Goal: Book appointment/travel/reservation

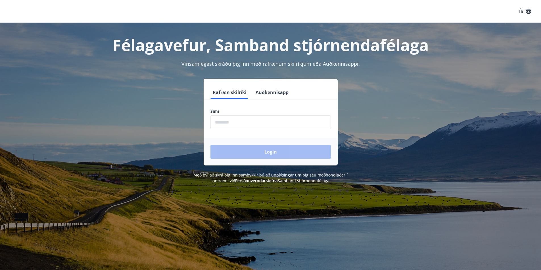
click at [261, 123] on input "phone" at bounding box center [270, 122] width 120 height 14
type input "********"
click at [249, 152] on button "Login" at bounding box center [270, 152] width 120 height 14
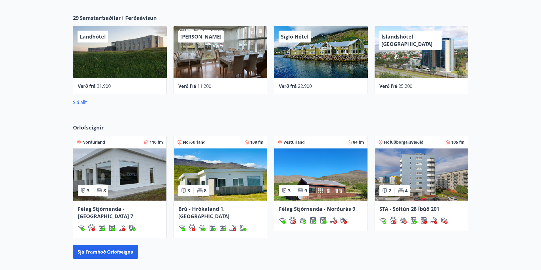
scroll to position [284, 0]
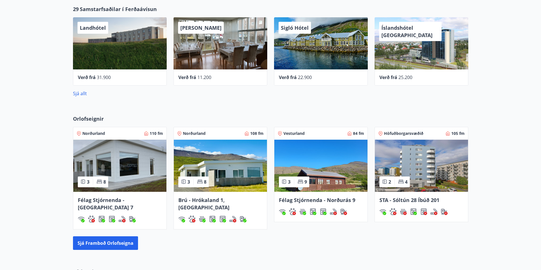
click at [92, 132] on span "Norðurland" at bounding box center [93, 134] width 23 height 6
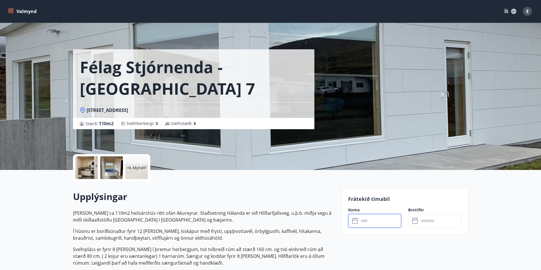
click at [368, 222] on input "text" at bounding box center [380, 221] width 42 height 14
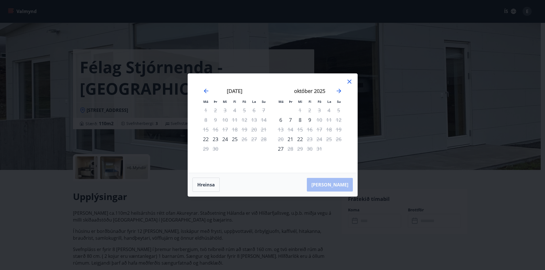
click at [350, 83] on icon at bounding box center [349, 81] width 7 height 7
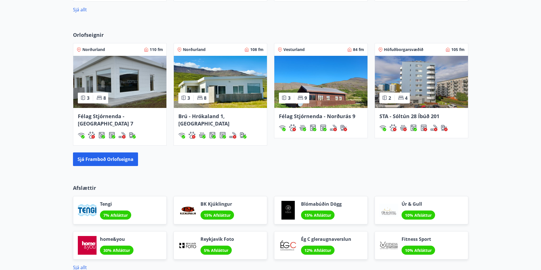
scroll to position [369, 0]
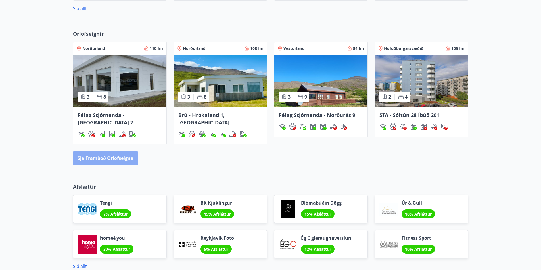
click at [115, 153] on button "Sjá framboð orlofseigna" at bounding box center [105, 159] width 65 height 14
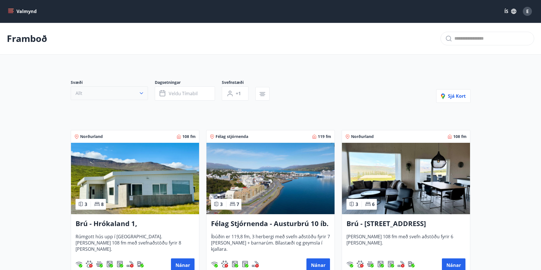
click at [142, 94] on icon "button" at bounding box center [141, 94] width 6 height 6
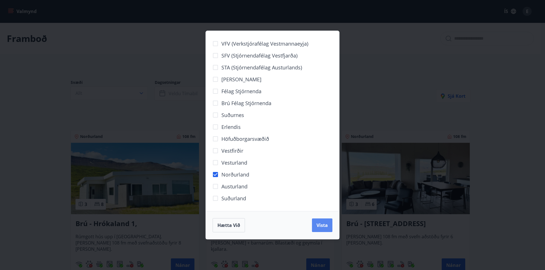
click at [323, 226] on span "Vista" at bounding box center [321, 225] width 11 height 6
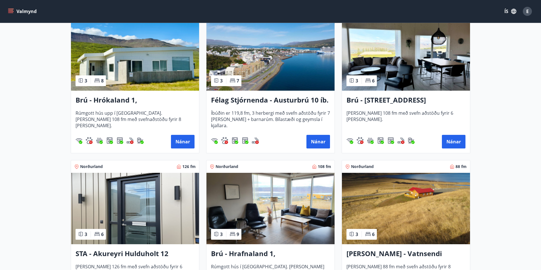
scroll to position [142, 0]
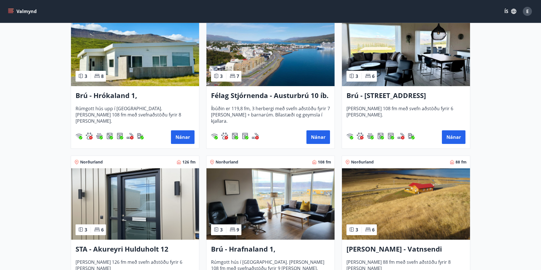
click at [142, 95] on h3 "Brú - Hrókaland 1, [GEOGRAPHIC_DATA]" at bounding box center [134, 96] width 119 height 10
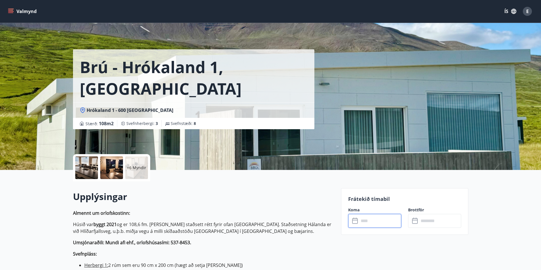
click at [367, 222] on input "text" at bounding box center [380, 221] width 42 height 14
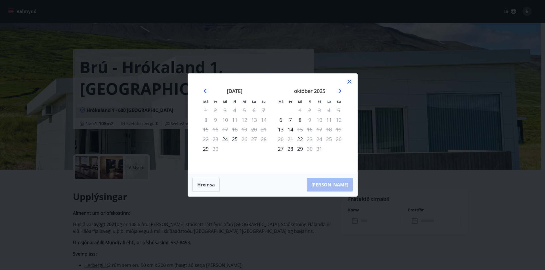
click at [350, 79] on icon at bounding box center [349, 81] width 7 height 7
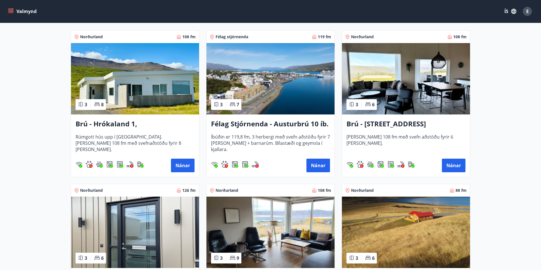
click at [385, 123] on h3 "Brú - [STREET_ADDRESS]" at bounding box center [405, 124] width 119 height 10
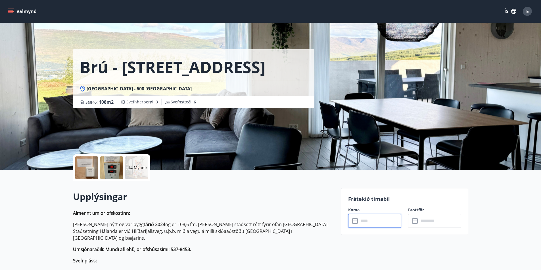
click at [375, 225] on input "text" at bounding box center [380, 221] width 42 height 14
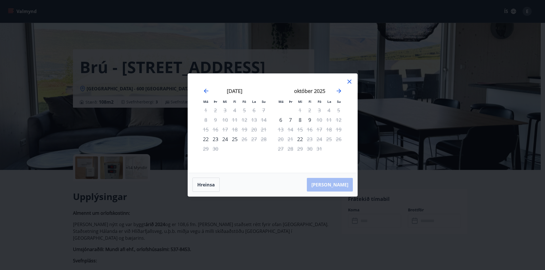
click at [350, 81] on icon at bounding box center [349, 82] width 4 height 4
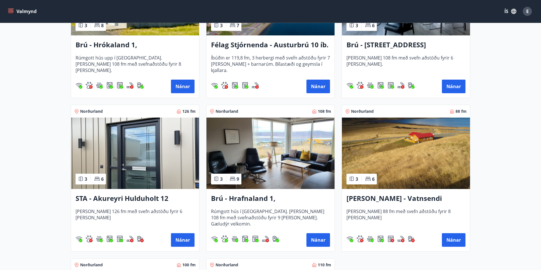
scroll to position [227, 0]
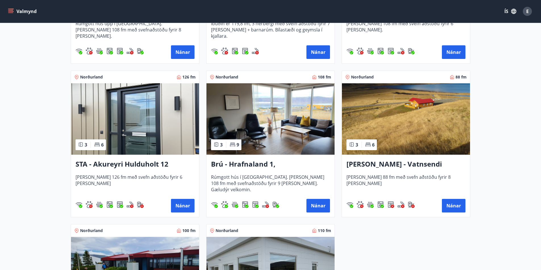
click at [257, 165] on h3 "Brú - Hrafnaland 1, [GEOGRAPHIC_DATA] (gæludýr velkomin)" at bounding box center [270, 164] width 119 height 10
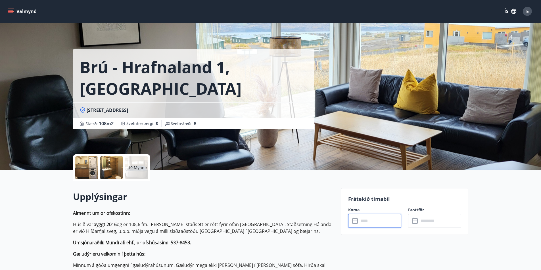
click at [367, 220] on input "text" at bounding box center [380, 221] width 42 height 14
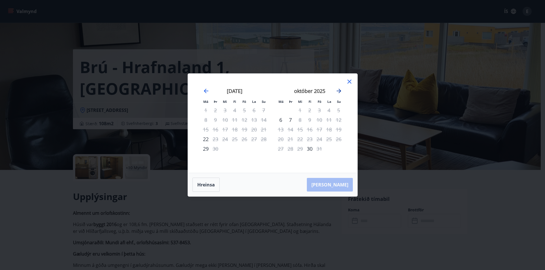
click at [336, 92] on icon "Move forward to switch to the next month." at bounding box center [338, 91] width 7 height 7
click at [351, 82] on icon at bounding box center [349, 81] width 7 height 7
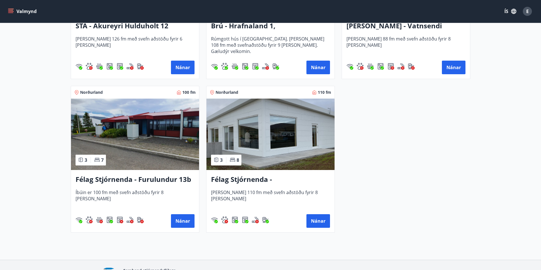
scroll to position [369, 0]
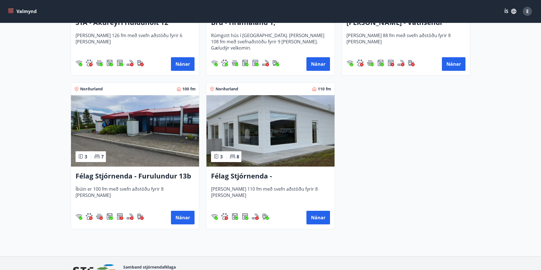
click at [257, 177] on h3 "Félag Stjórnenda - [GEOGRAPHIC_DATA] 7" at bounding box center [270, 176] width 119 height 10
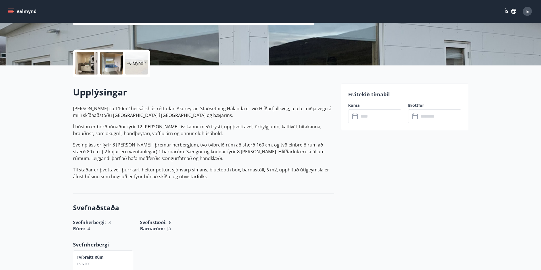
scroll to position [114, 0]
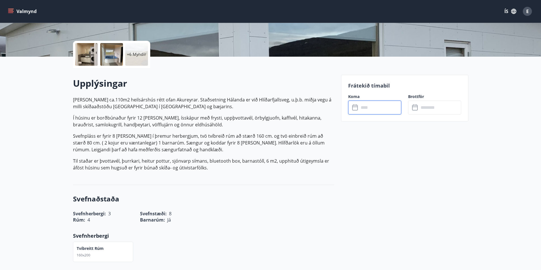
click at [371, 107] on input "text" at bounding box center [380, 108] width 42 height 14
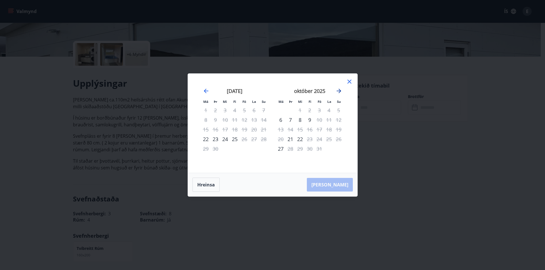
click at [339, 91] on icon "Move forward to switch to the next month." at bounding box center [339, 91] width 5 height 5
click at [337, 93] on icon "Move forward to switch to the next month." at bounding box center [338, 91] width 7 height 7
click at [354, 81] on div "Má Þr Mi Fi Fö La Su Má Þr Mi Fi Fö La Su [DATE] 1 2 3 4 5 6 7 8 9 10 11 12 13 …" at bounding box center [272, 123] width 169 height 99
click at [350, 81] on icon at bounding box center [349, 81] width 7 height 7
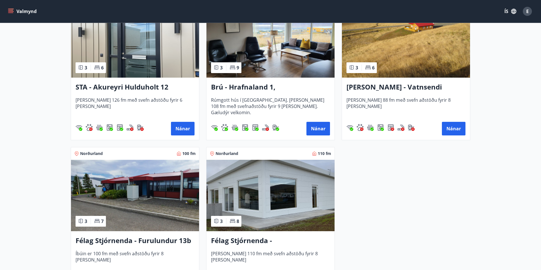
scroll to position [318, 0]
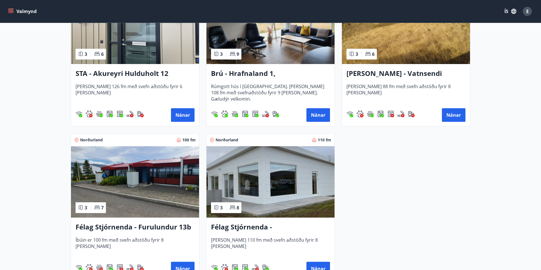
click at [139, 228] on h3 "Félag Stjórnenda - Furulundur 13b - [GEOGRAPHIC_DATA]" at bounding box center [134, 227] width 119 height 10
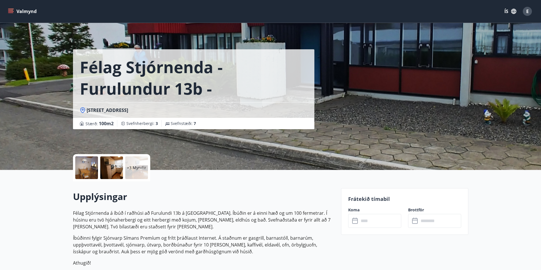
click at [375, 220] on input "text" at bounding box center [380, 221] width 42 height 14
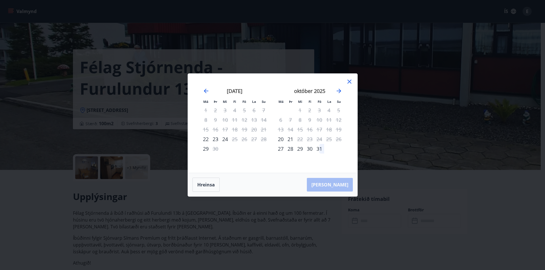
click at [351, 81] on icon at bounding box center [349, 81] width 7 height 7
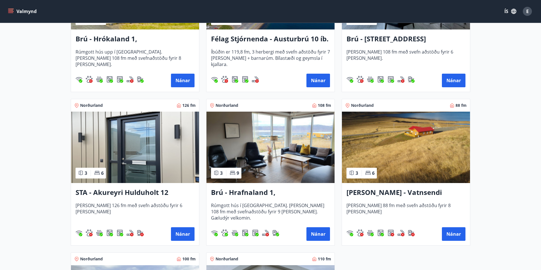
click at [133, 192] on h3 "STA - Akureyri Hulduholt 12" at bounding box center [134, 193] width 119 height 10
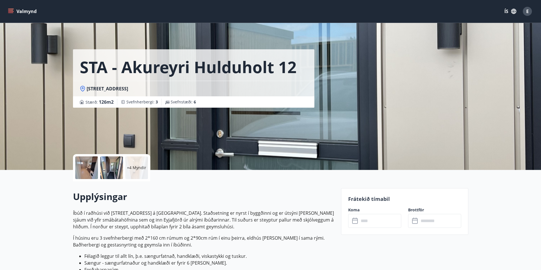
click at [367, 220] on input "text" at bounding box center [380, 221] width 42 height 14
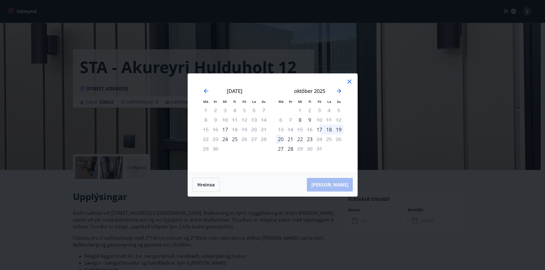
click at [348, 80] on icon at bounding box center [349, 81] width 7 height 7
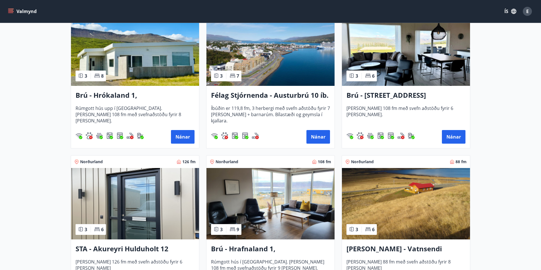
scroll to position [142, 0]
click at [250, 98] on h3 "Félag Stjórnenda - Austurbrú 10 íb. 201" at bounding box center [270, 96] width 119 height 10
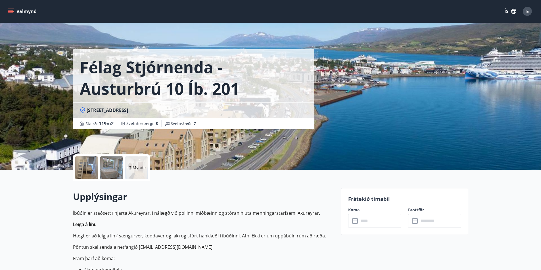
scroll to position [28, 0]
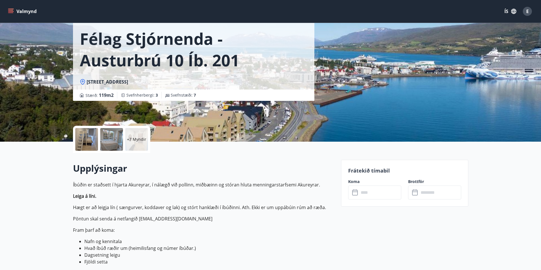
click at [364, 192] on input "text" at bounding box center [380, 193] width 42 height 14
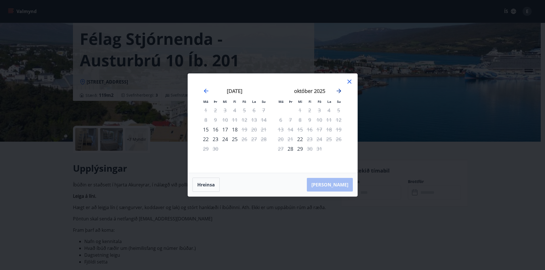
click at [337, 88] on icon "Move forward to switch to the next month." at bounding box center [338, 91] width 7 height 7
click at [338, 95] on div "nóvember 2025" at bounding box center [310, 93] width 68 height 25
click at [339, 90] on icon "Move forward to switch to the next month." at bounding box center [338, 91] width 7 height 7
click at [347, 81] on icon at bounding box center [349, 81] width 7 height 7
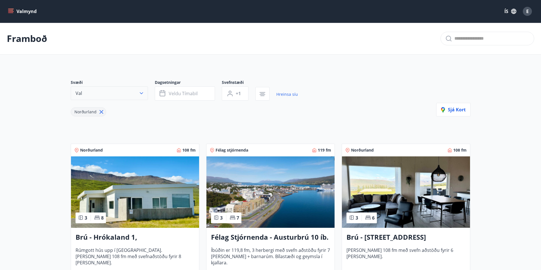
click at [141, 94] on icon "button" at bounding box center [141, 94] width 3 height 2
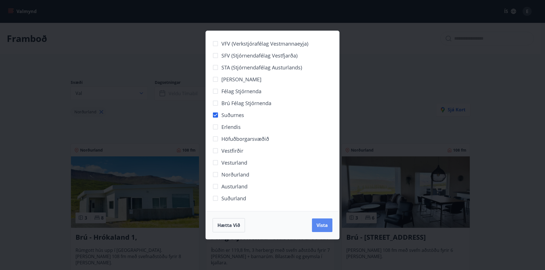
click at [324, 223] on span "Vista" at bounding box center [321, 225] width 11 height 6
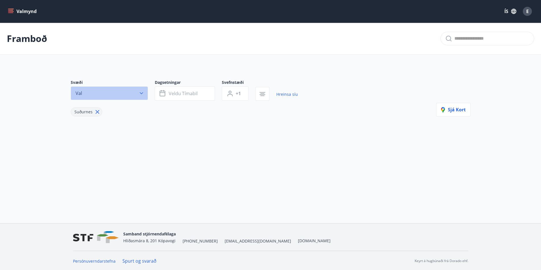
click at [140, 94] on icon "button" at bounding box center [141, 94] width 6 height 6
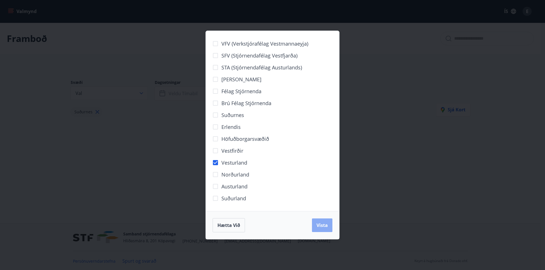
click at [315, 226] on button "Vista" at bounding box center [322, 226] width 20 height 14
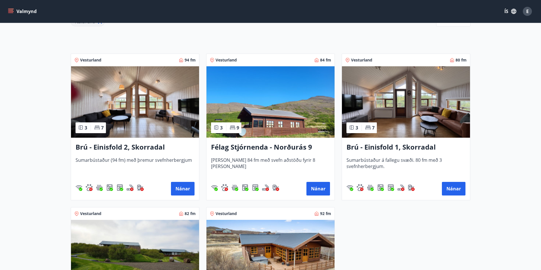
scroll to position [79, 0]
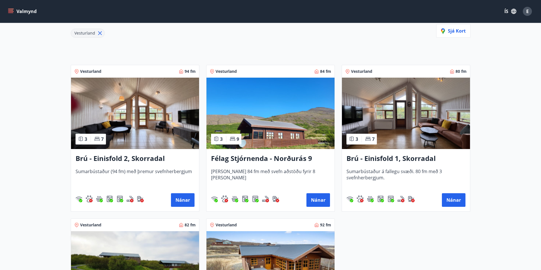
click at [133, 159] on h3 "Brú - Einisfold 2, Skorradal" at bounding box center [134, 159] width 119 height 10
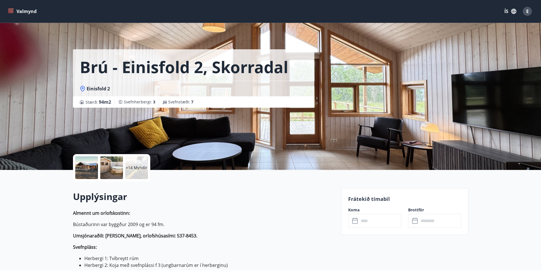
click at [135, 171] on p "+14 Myndir" at bounding box center [137, 168] width 22 height 6
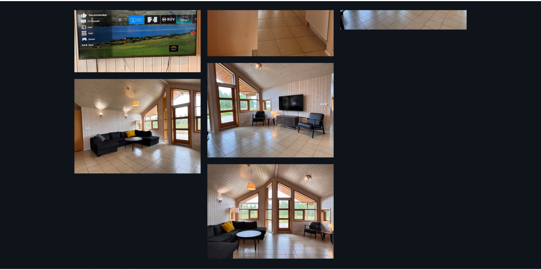
scroll to position [629, 0]
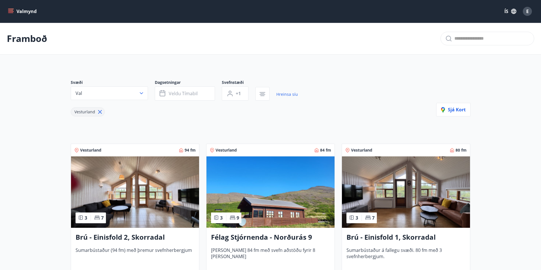
click at [128, 234] on h3 "Brú - Einisfold 2, Skorradal" at bounding box center [134, 238] width 119 height 10
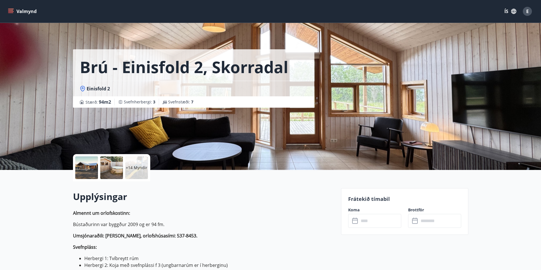
click at [386, 222] on input "text" at bounding box center [380, 221] width 42 height 14
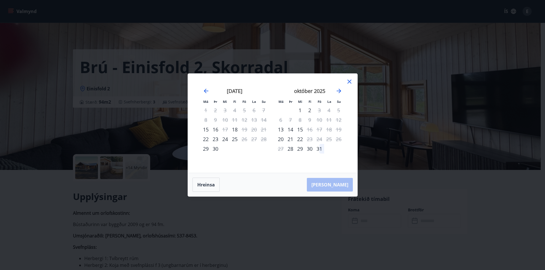
click at [349, 81] on icon at bounding box center [349, 81] width 7 height 7
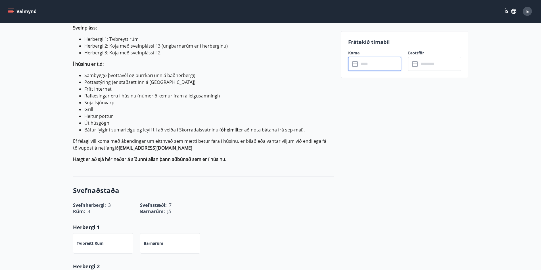
scroll to position [142, 0]
